Goal: Information Seeking & Learning: Learn about a topic

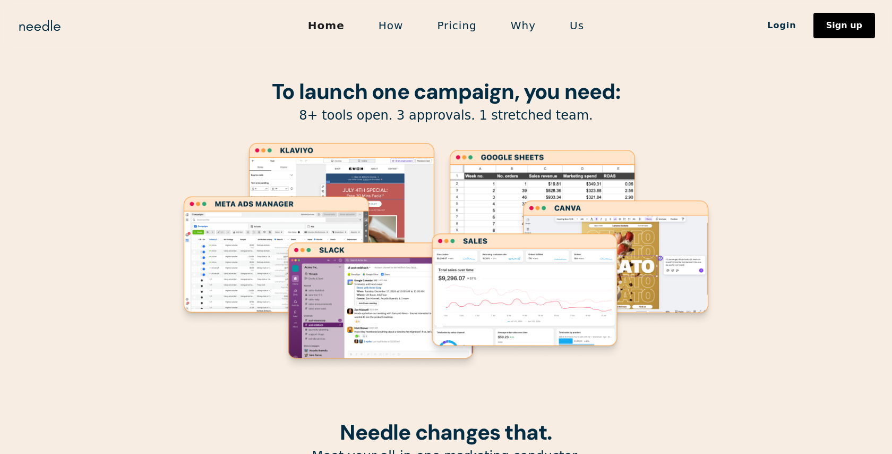
click at [392, 29] on link "How" at bounding box center [391, 25] width 59 height 22
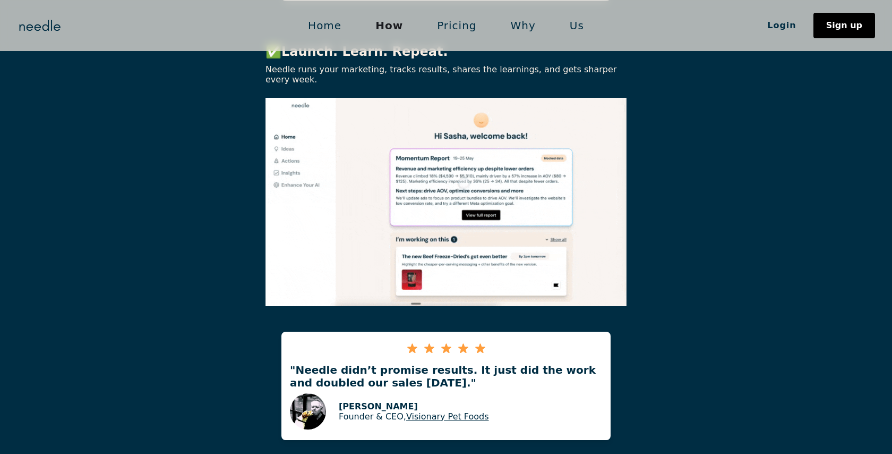
scroll to position [2125, 0]
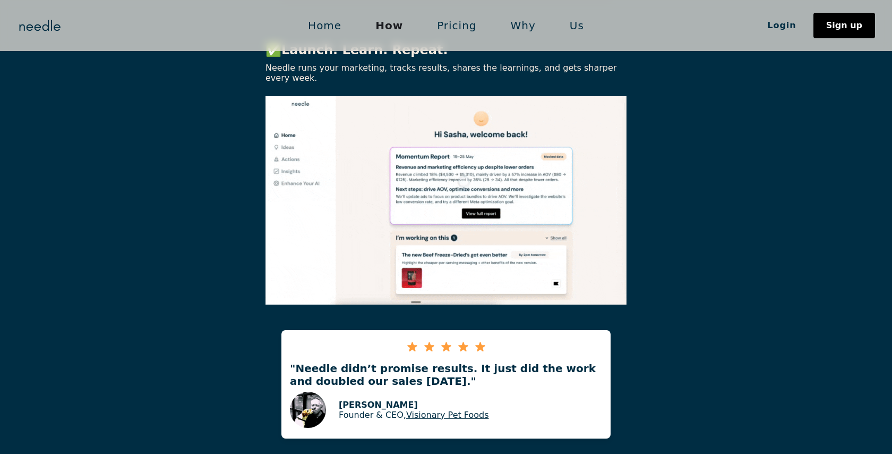
click at [695, 342] on div "✅ Launch. Learn. Repeat. Needle runs your marketing, tracks results, shares the…" at bounding box center [446, 231] width 892 height 413
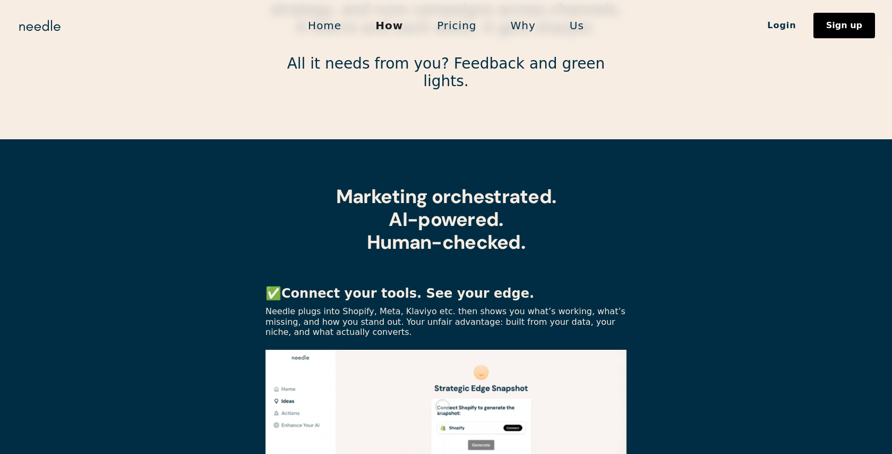
scroll to position [0, 0]
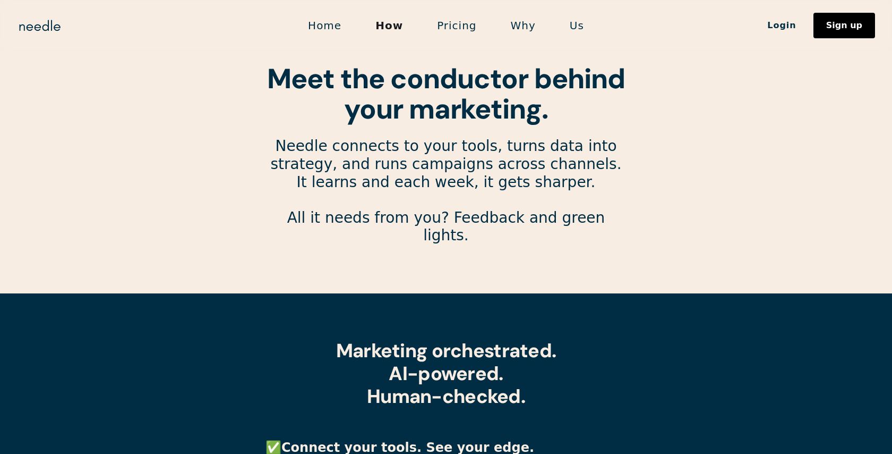
click at [565, 18] on link "Us" at bounding box center [577, 25] width 48 height 22
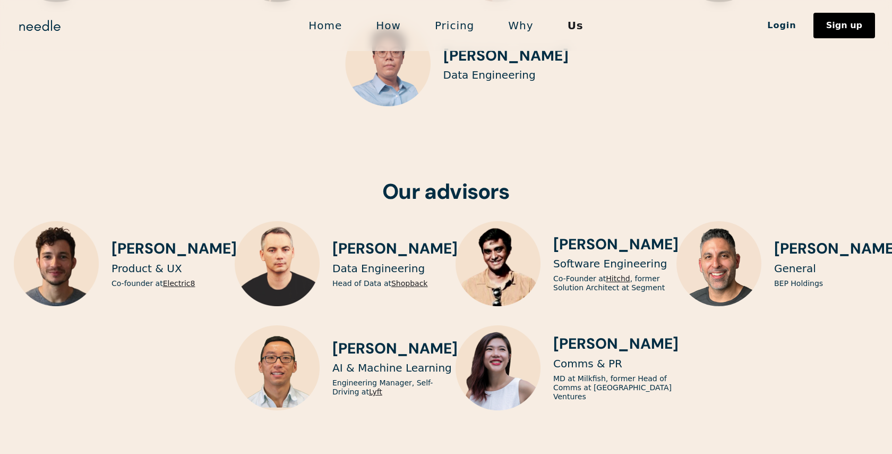
scroll to position [2702, 0]
